Goal: Navigation & Orientation: Understand site structure

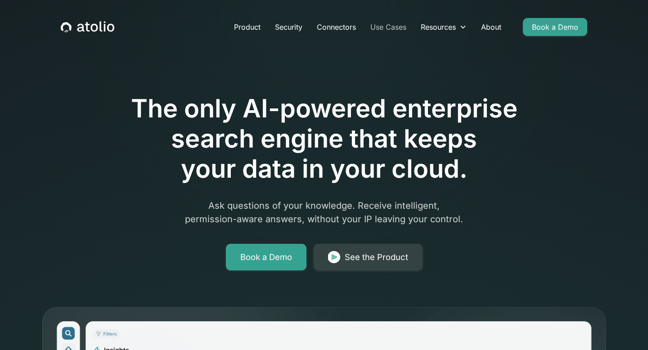
click at [389, 26] on link "Use Cases" at bounding box center [388, 27] width 50 height 18
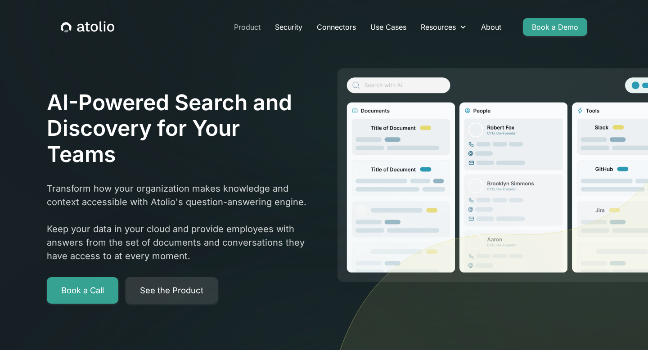
click at [251, 28] on link "Product" at bounding box center [247, 27] width 41 height 18
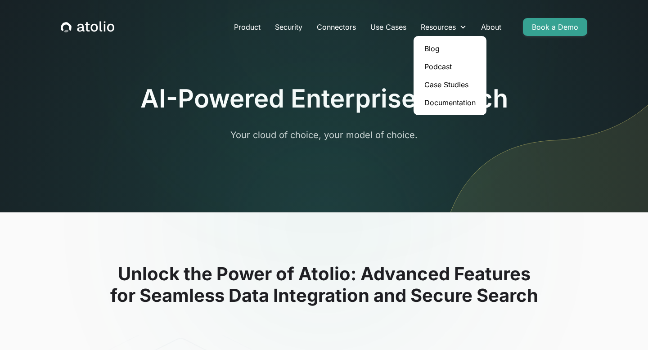
click at [436, 48] on link "Blog" at bounding box center [450, 49] width 66 height 18
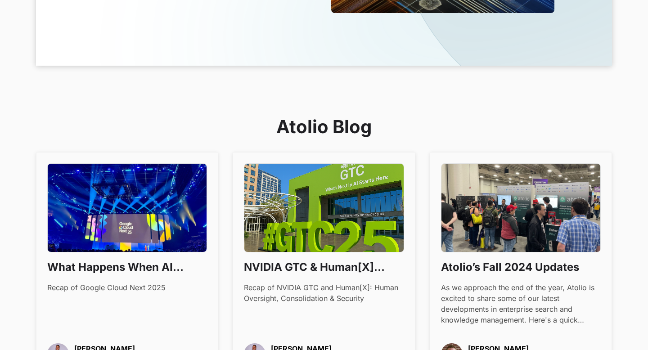
scroll to position [412, 0]
